Goal: Check status: Check status

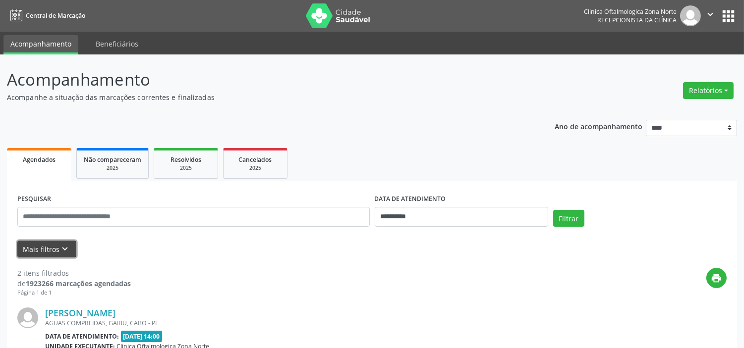
click at [66, 252] on icon "keyboard_arrow_down" at bounding box center [65, 249] width 11 height 11
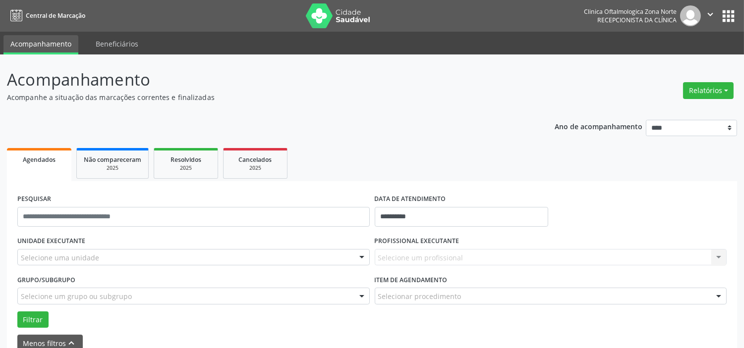
click at [110, 256] on div "Selecione uma unidade" at bounding box center [193, 257] width 352 height 17
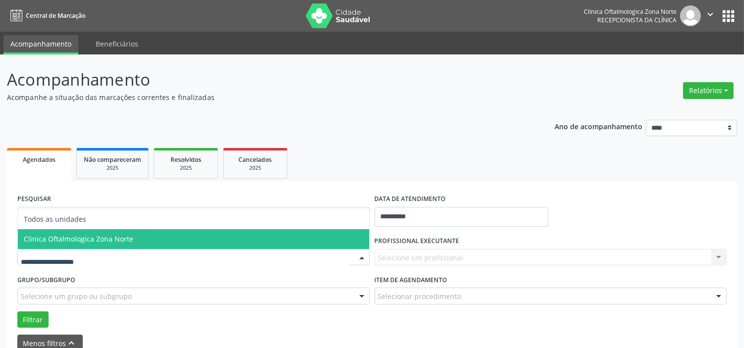
click at [114, 234] on span "Clinica Oftalmologica Zona Norte" at bounding box center [78, 238] width 109 height 9
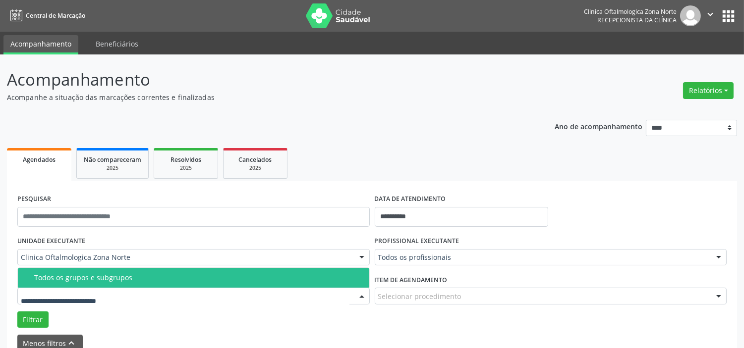
click at [120, 280] on div "Todos os grupos e subgrupos" at bounding box center [198, 278] width 329 height 8
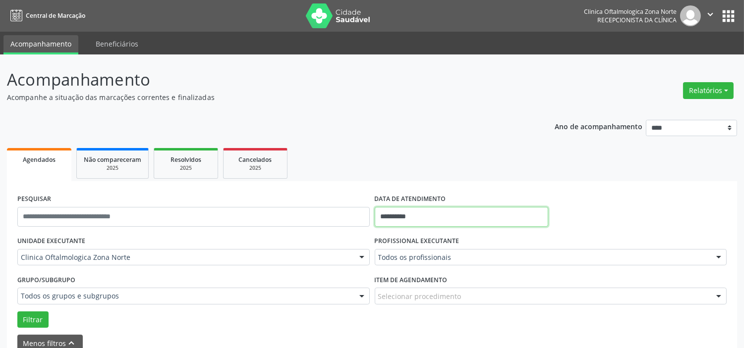
click at [441, 216] on input "**********" at bounding box center [461, 217] width 173 height 20
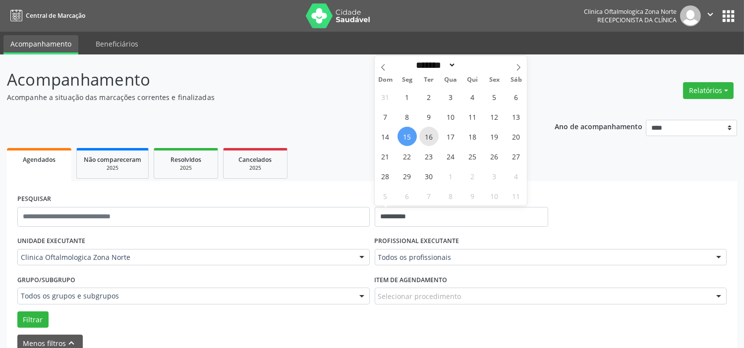
click at [423, 131] on span "16" at bounding box center [428, 136] width 19 height 19
type input "**********"
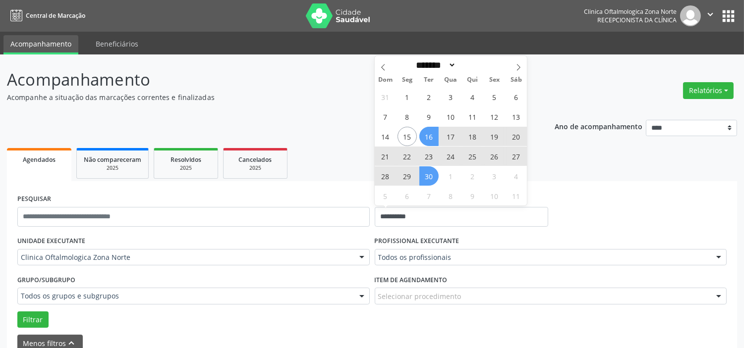
click at [431, 180] on span "30" at bounding box center [428, 175] width 19 height 19
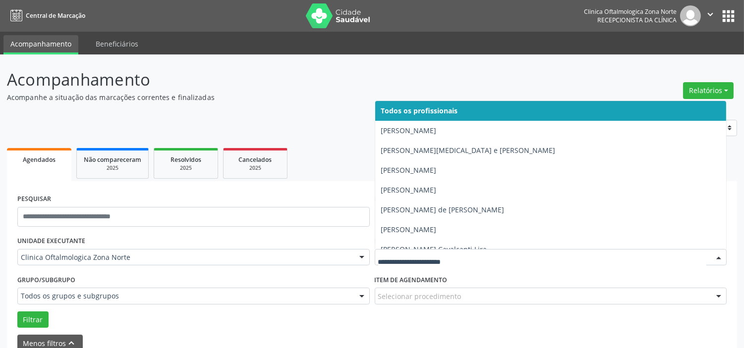
click at [433, 253] on div at bounding box center [551, 257] width 352 height 17
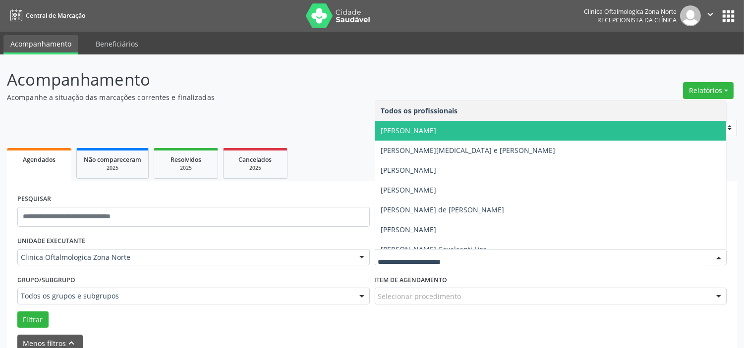
click at [428, 134] on span "[PERSON_NAME]" at bounding box center [408, 130] width 55 height 9
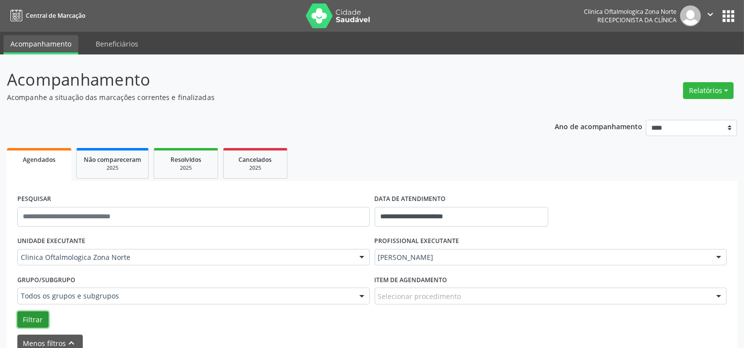
click at [38, 315] on button "Filtrar" at bounding box center [32, 320] width 31 height 17
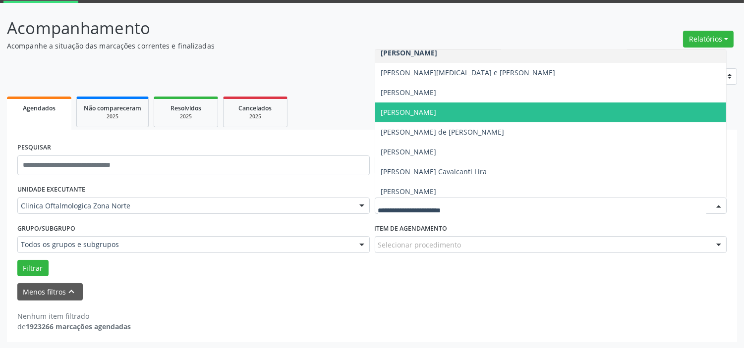
scroll to position [50, 0]
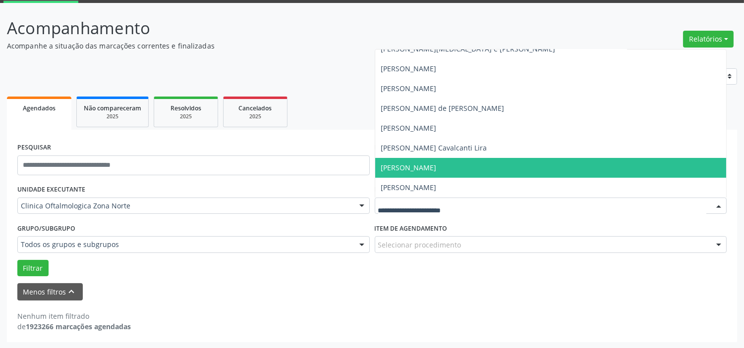
click at [424, 163] on span "[PERSON_NAME]" at bounding box center [408, 167] width 55 height 9
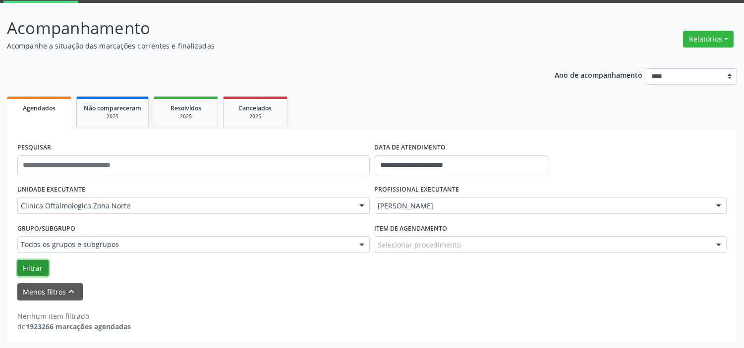
click at [35, 268] on button "Filtrar" at bounding box center [32, 268] width 31 height 17
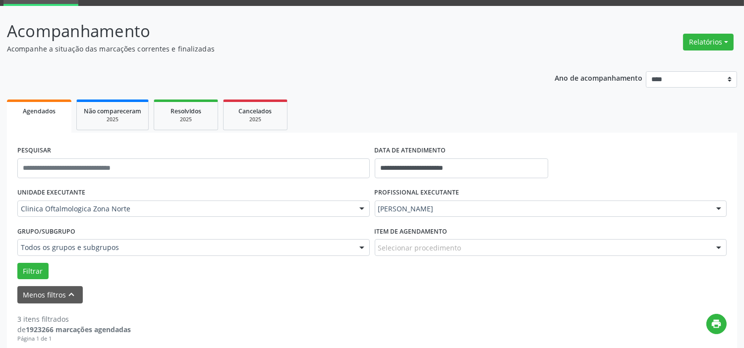
scroll to position [0, 0]
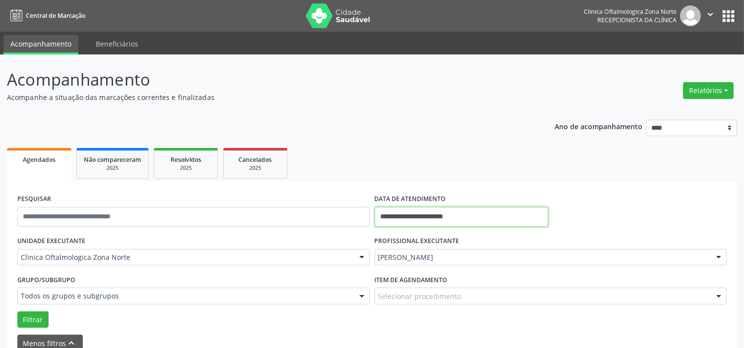
click at [415, 215] on input "**********" at bounding box center [461, 217] width 173 height 20
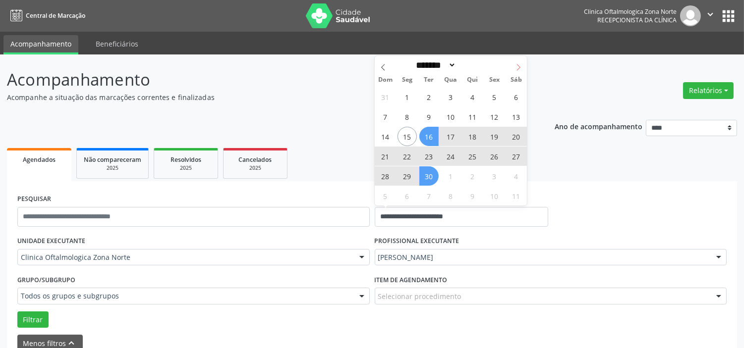
click at [517, 71] on span at bounding box center [518, 64] width 17 height 17
select select "*"
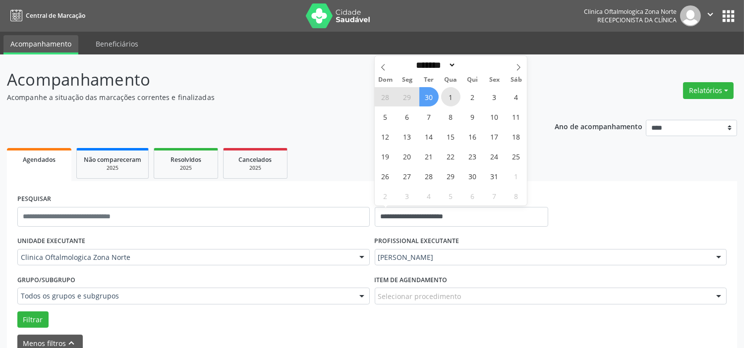
click at [457, 95] on span "1" at bounding box center [450, 96] width 19 height 19
type input "**********"
click at [516, 65] on icon at bounding box center [518, 67] width 7 height 7
select select "**"
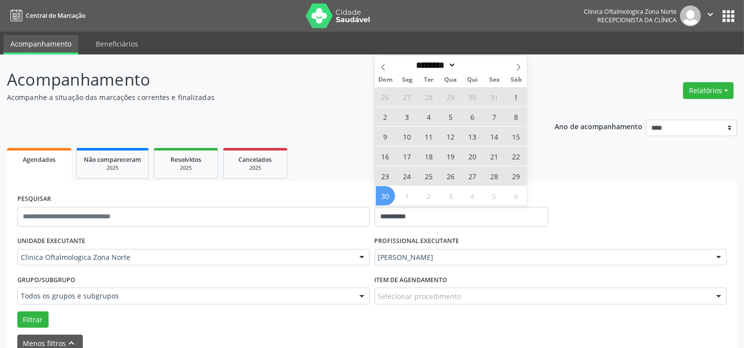
click at [388, 195] on span "30" at bounding box center [384, 195] width 19 height 19
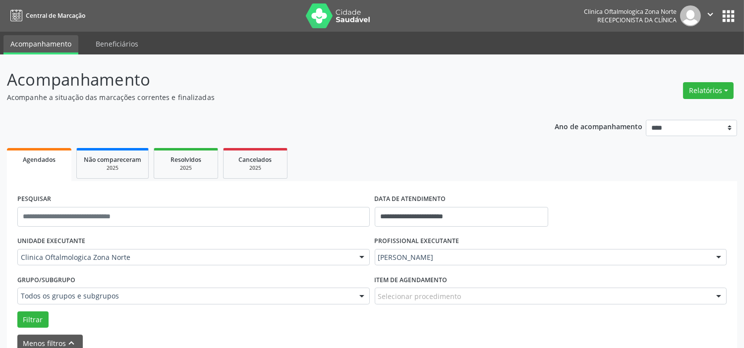
click at [417, 252] on div "[PERSON_NAME]" at bounding box center [551, 257] width 352 height 17
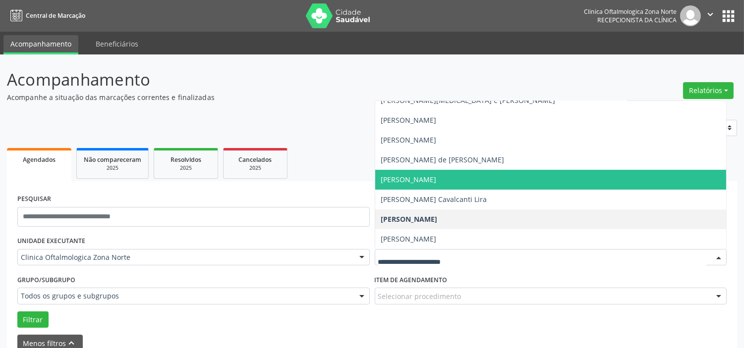
click at [429, 179] on span "[PERSON_NAME]" at bounding box center [408, 179] width 55 height 9
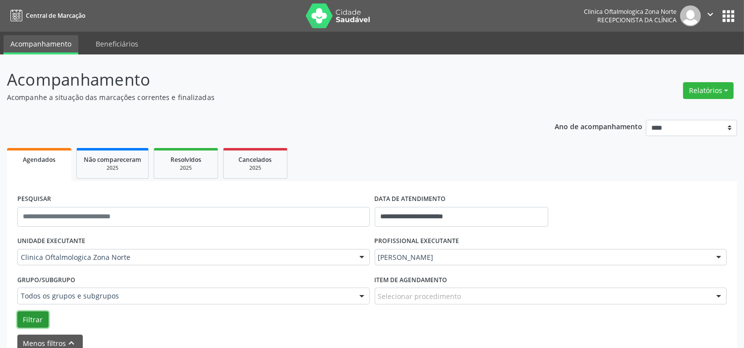
click at [26, 316] on button "Filtrar" at bounding box center [32, 320] width 31 height 17
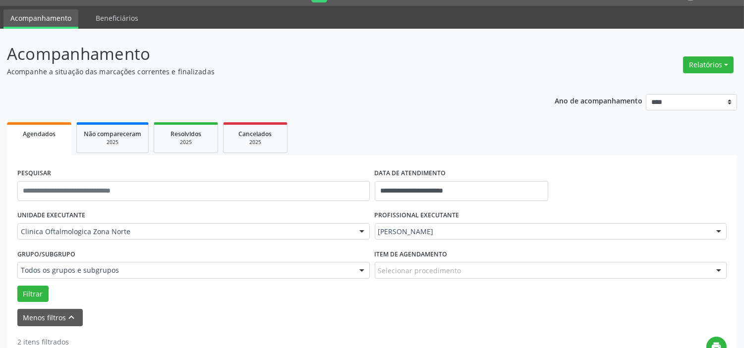
scroll to position [15, 0]
